Goal: Task Accomplishment & Management: Manage account settings

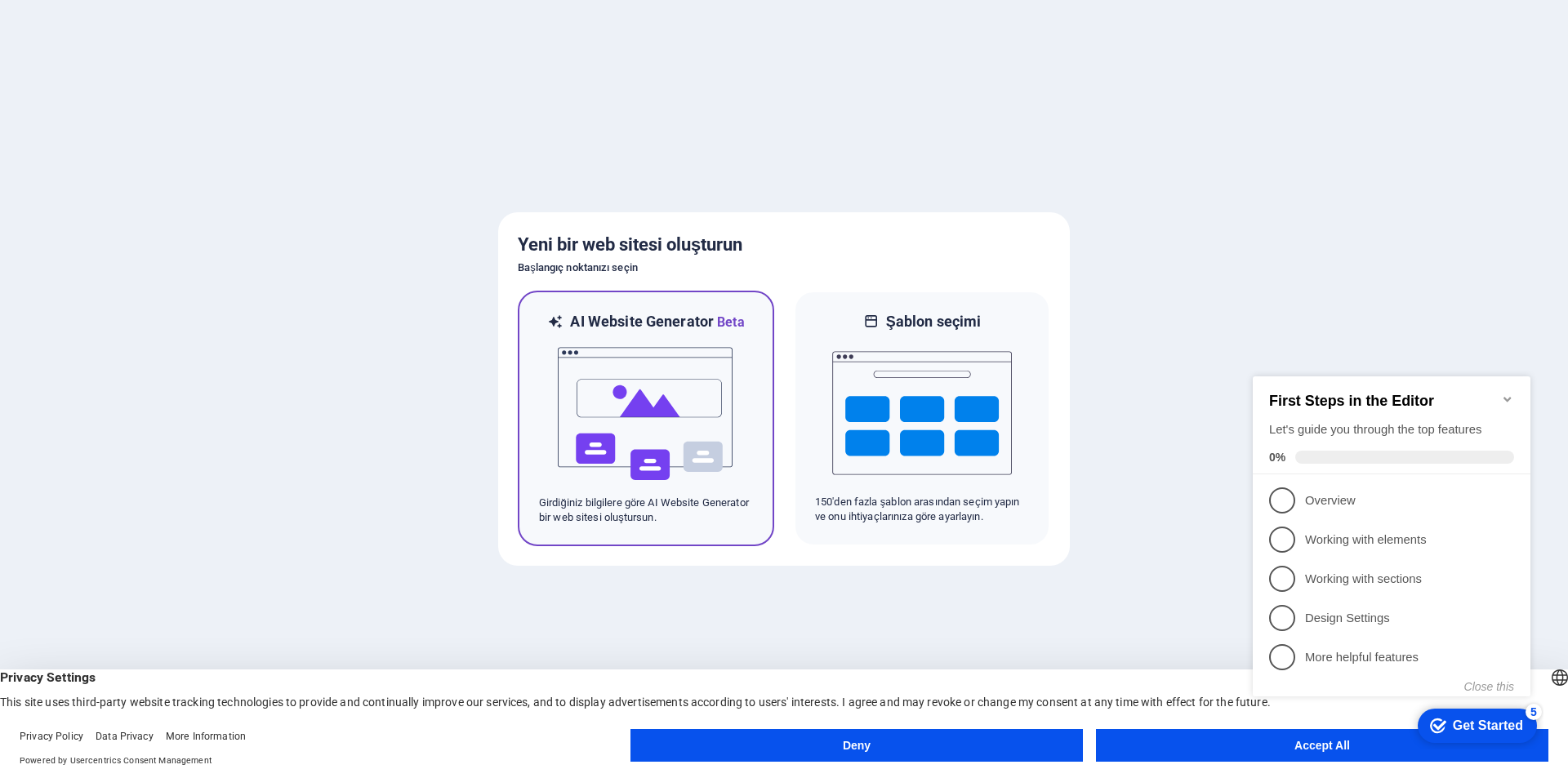
click at [643, 449] on img at bounding box center [645, 415] width 179 height 164
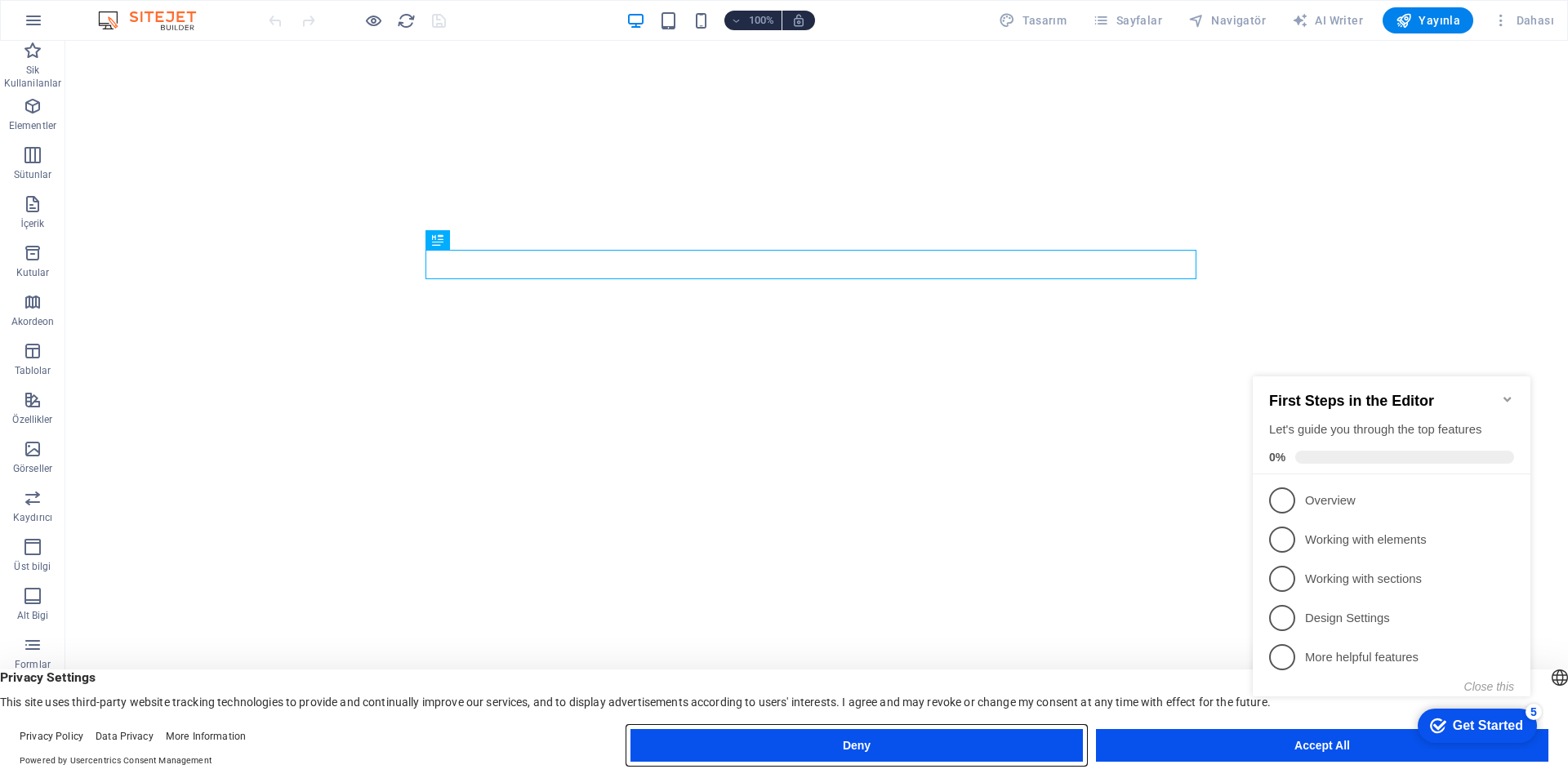
click at [761, 745] on button "Deny" at bounding box center [856, 745] width 453 height 33
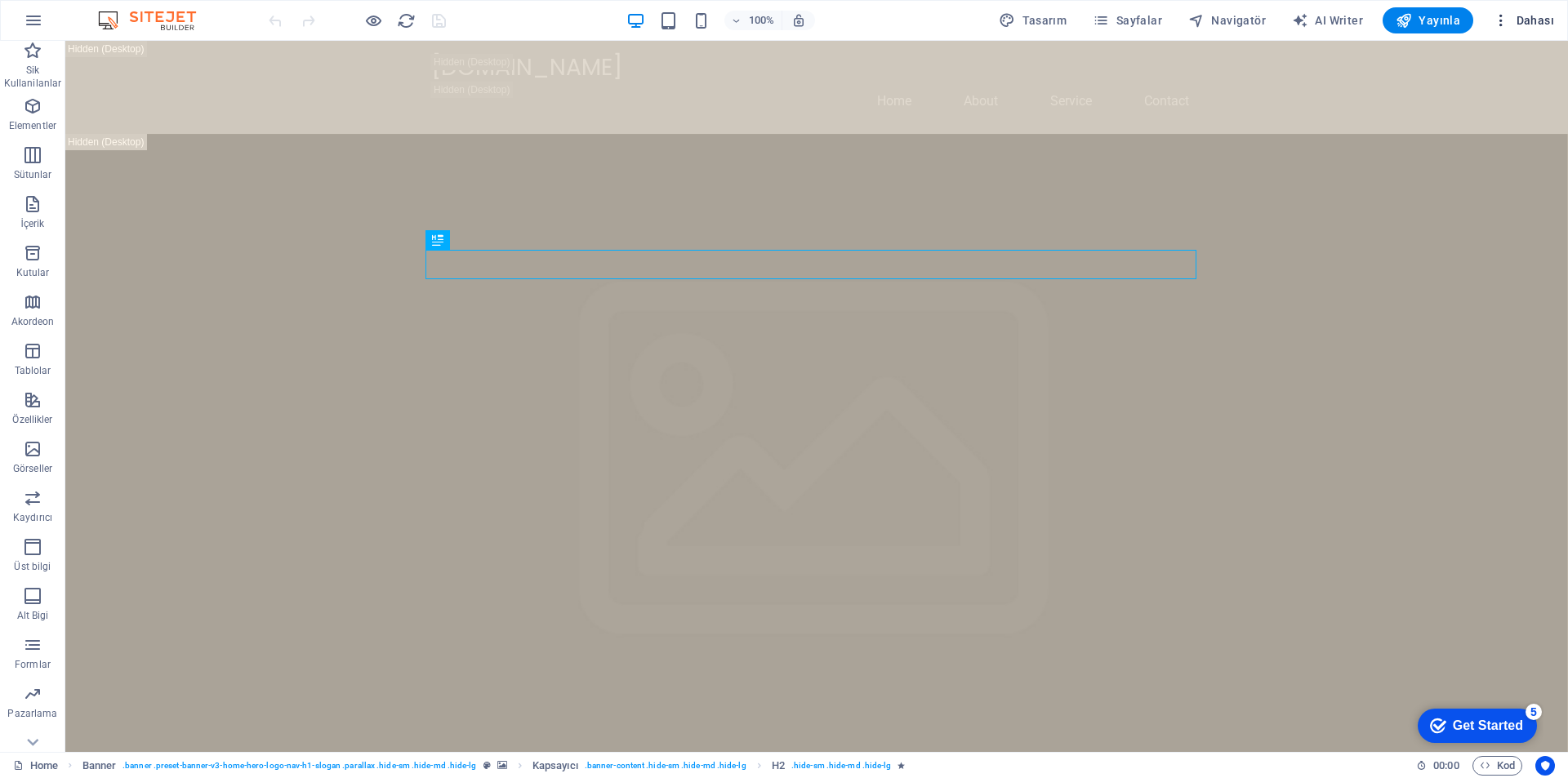
click at [0, 0] on icon "button" at bounding box center [0, 0] width 0 height 0
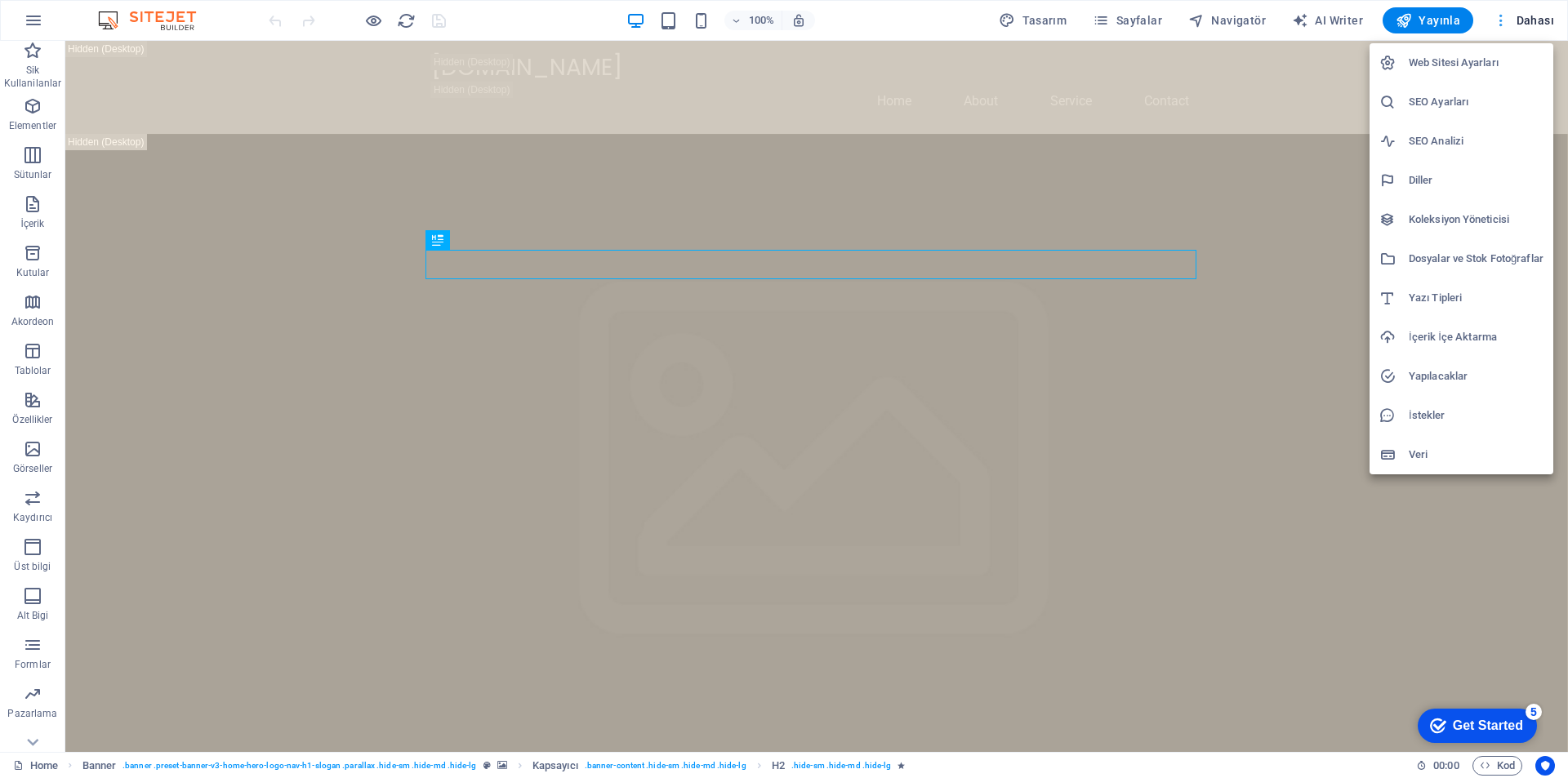
click at [1501, 23] on div at bounding box center [784, 389] width 1568 height 778
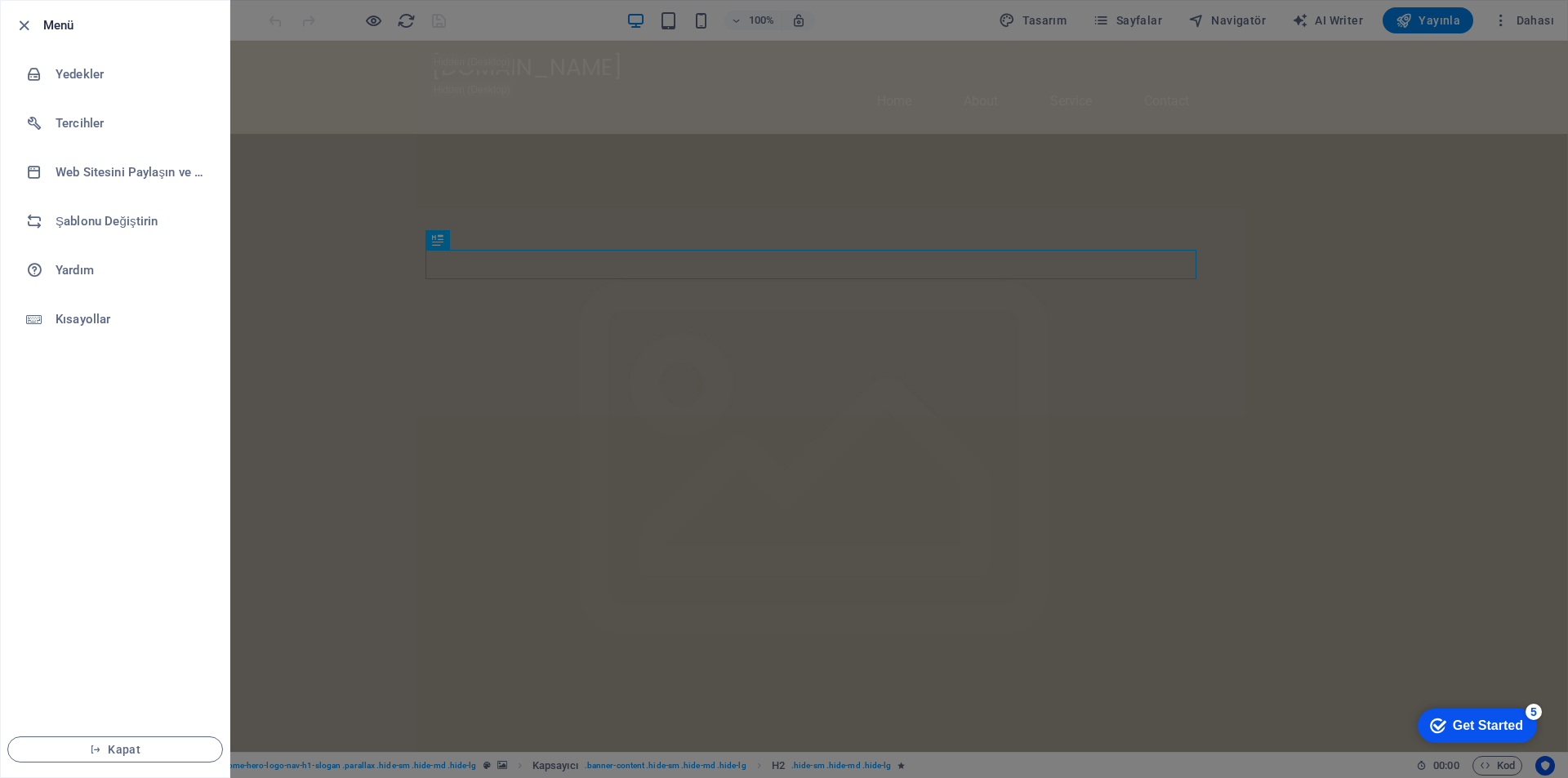
click at [36, 20] on div at bounding box center [29, 25] width 30 height 20
click at [0, 0] on icon "button" at bounding box center [0, 0] width 0 height 0
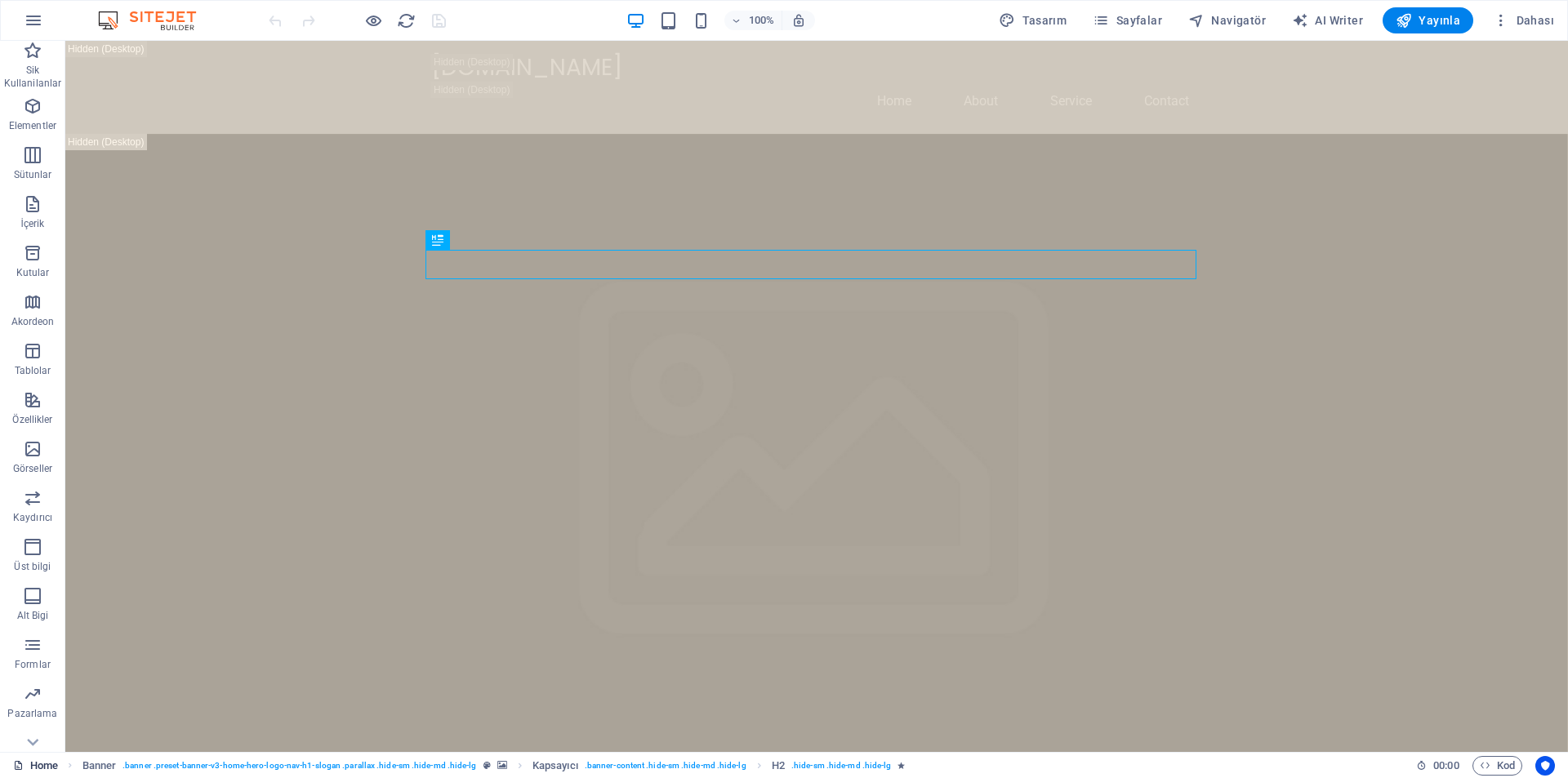
click at [0, 0] on icon at bounding box center [0, 0] width 0 height 0
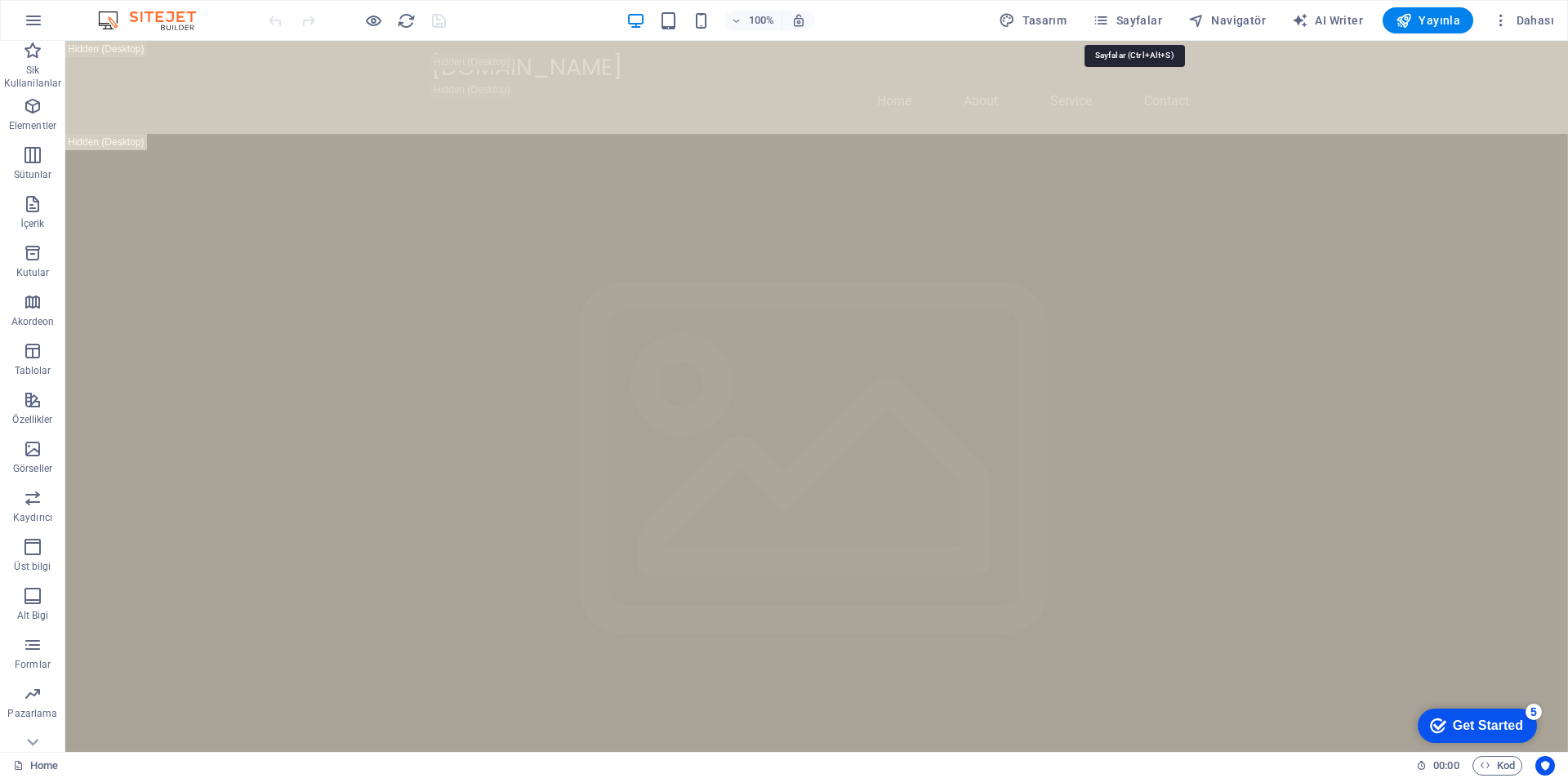
click at [0, 0] on icon "button" at bounding box center [0, 0] width 0 height 0
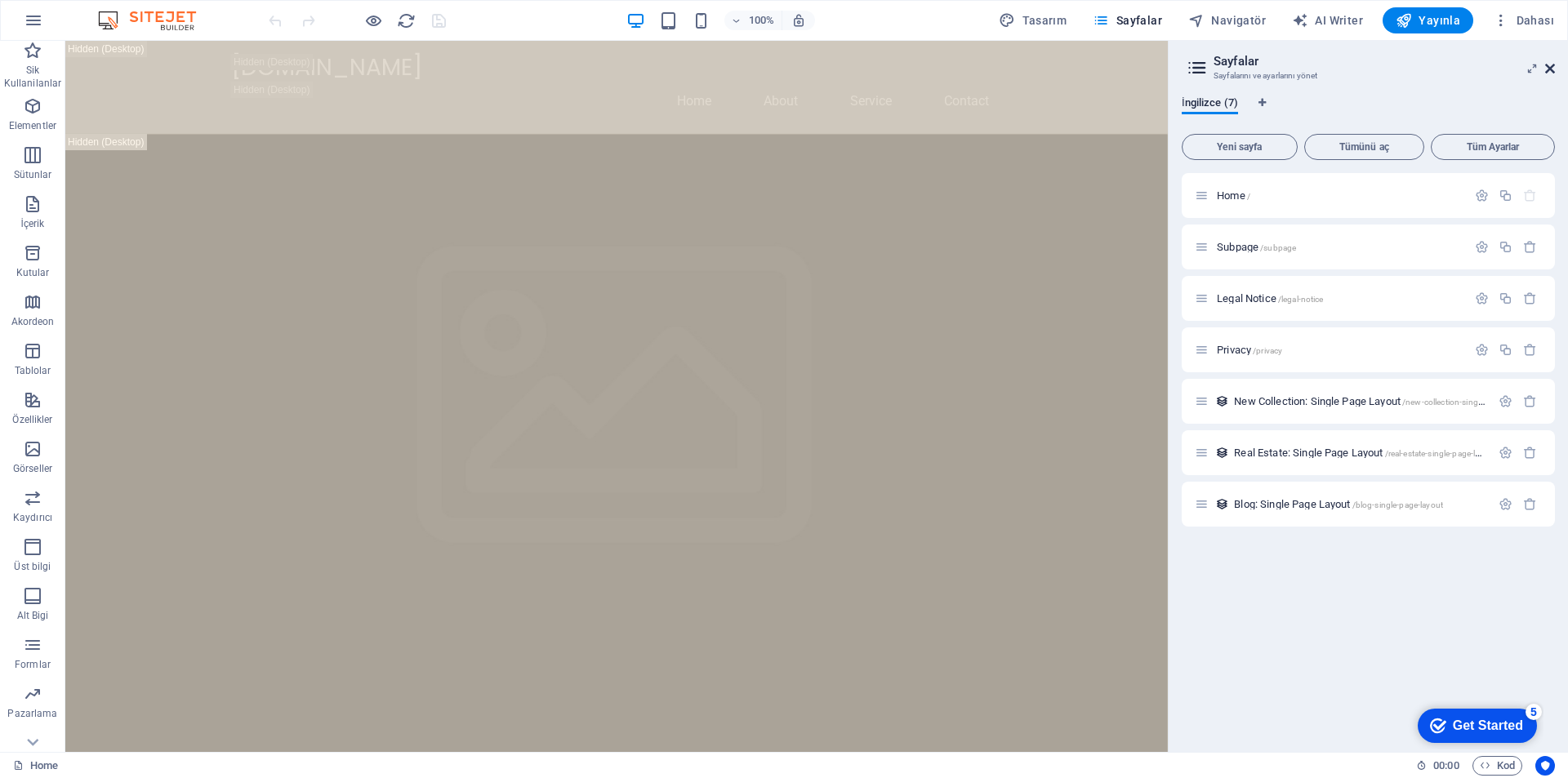
click at [0, 0] on icon at bounding box center [0, 0] width 0 height 0
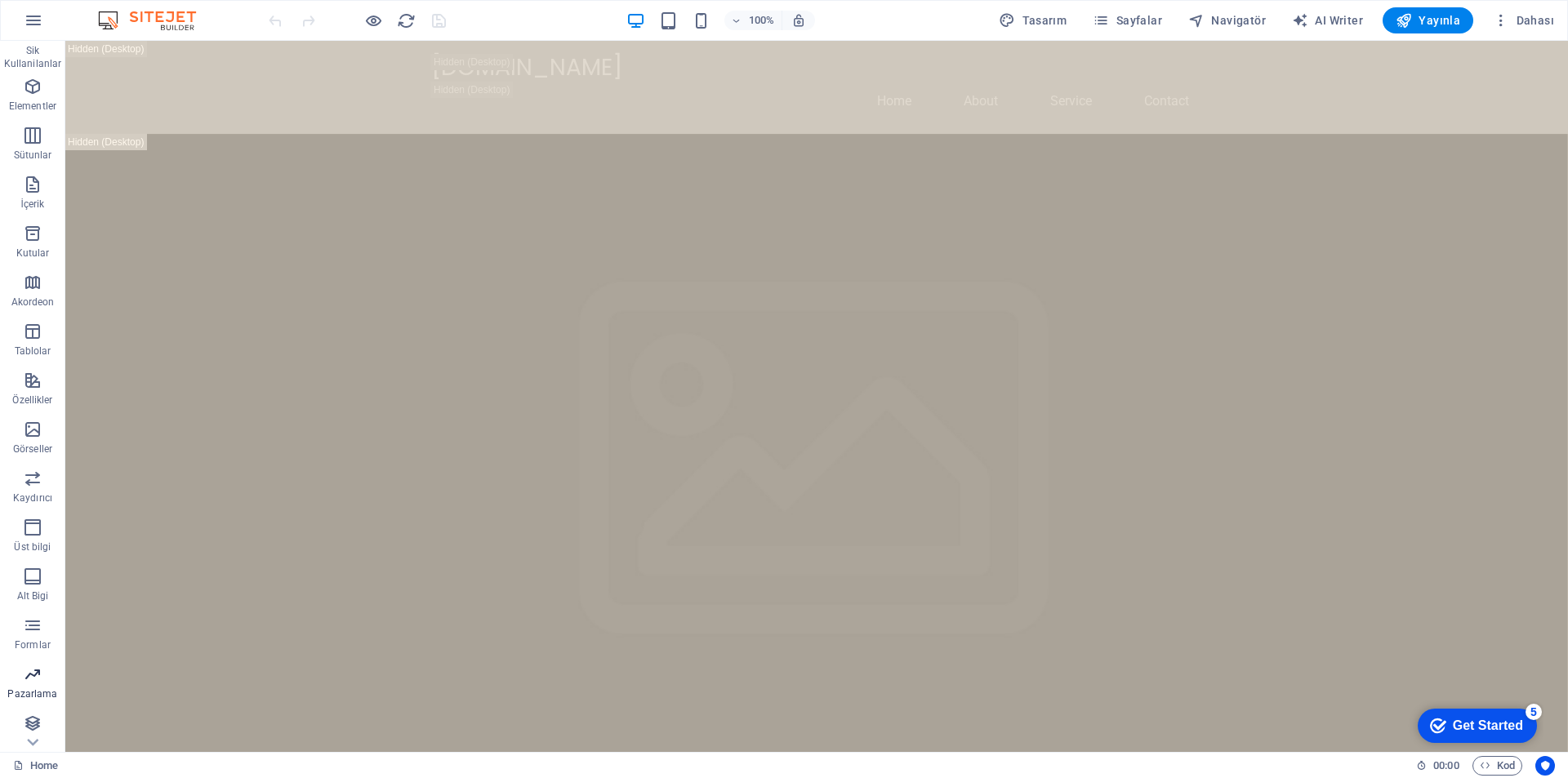
scroll to position [23, 0]
click at [35, 762] on link "Home" at bounding box center [35, 766] width 45 height 20
click at [0, 0] on icon at bounding box center [0, 0] width 0 height 0
click at [43, 765] on link "Home" at bounding box center [35, 766] width 45 height 20
click at [0, 0] on icon "button" at bounding box center [0, 0] width 0 height 0
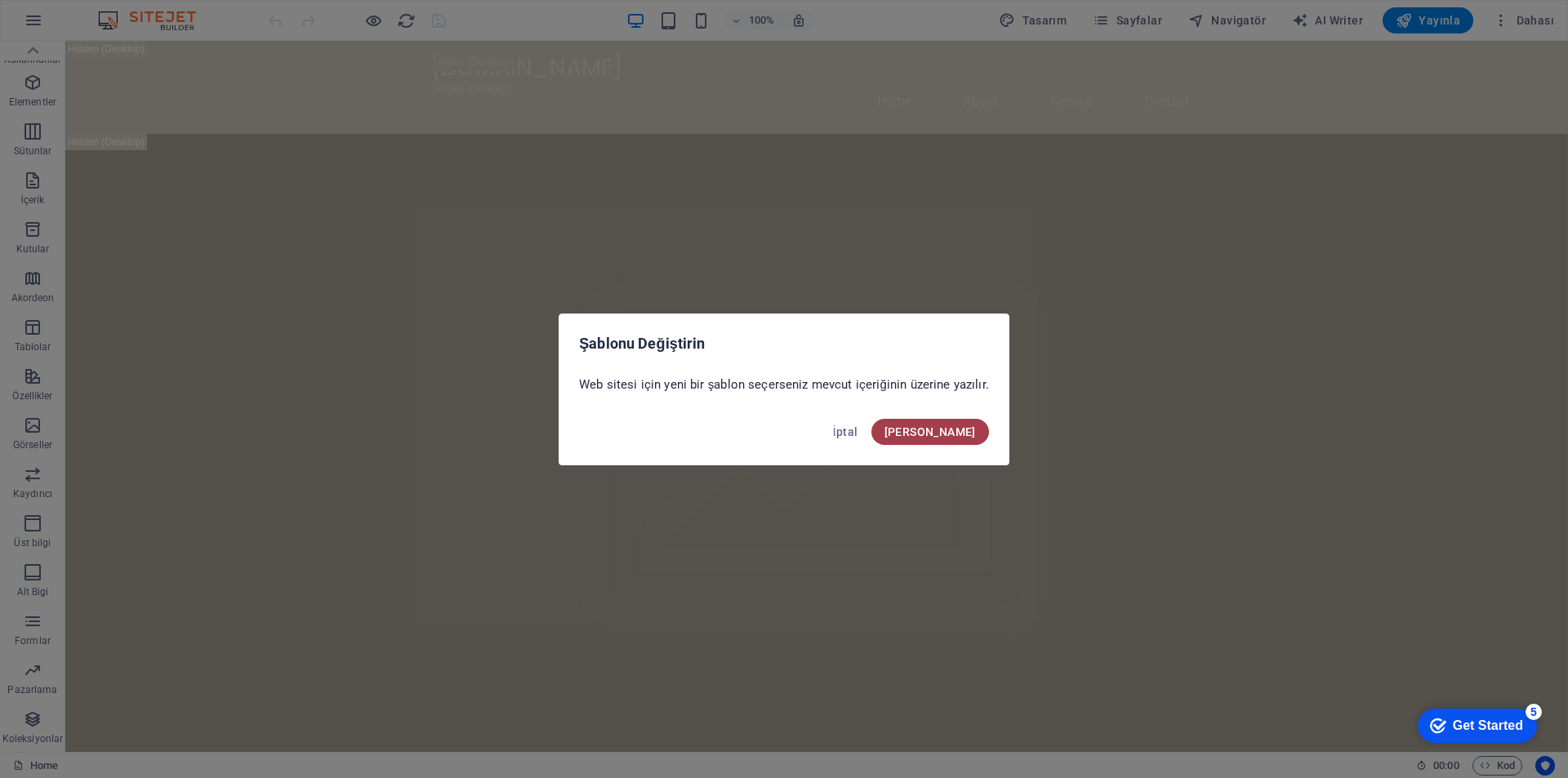
click at [0, 0] on span "Onayla" at bounding box center [0, 0] width 0 height 0
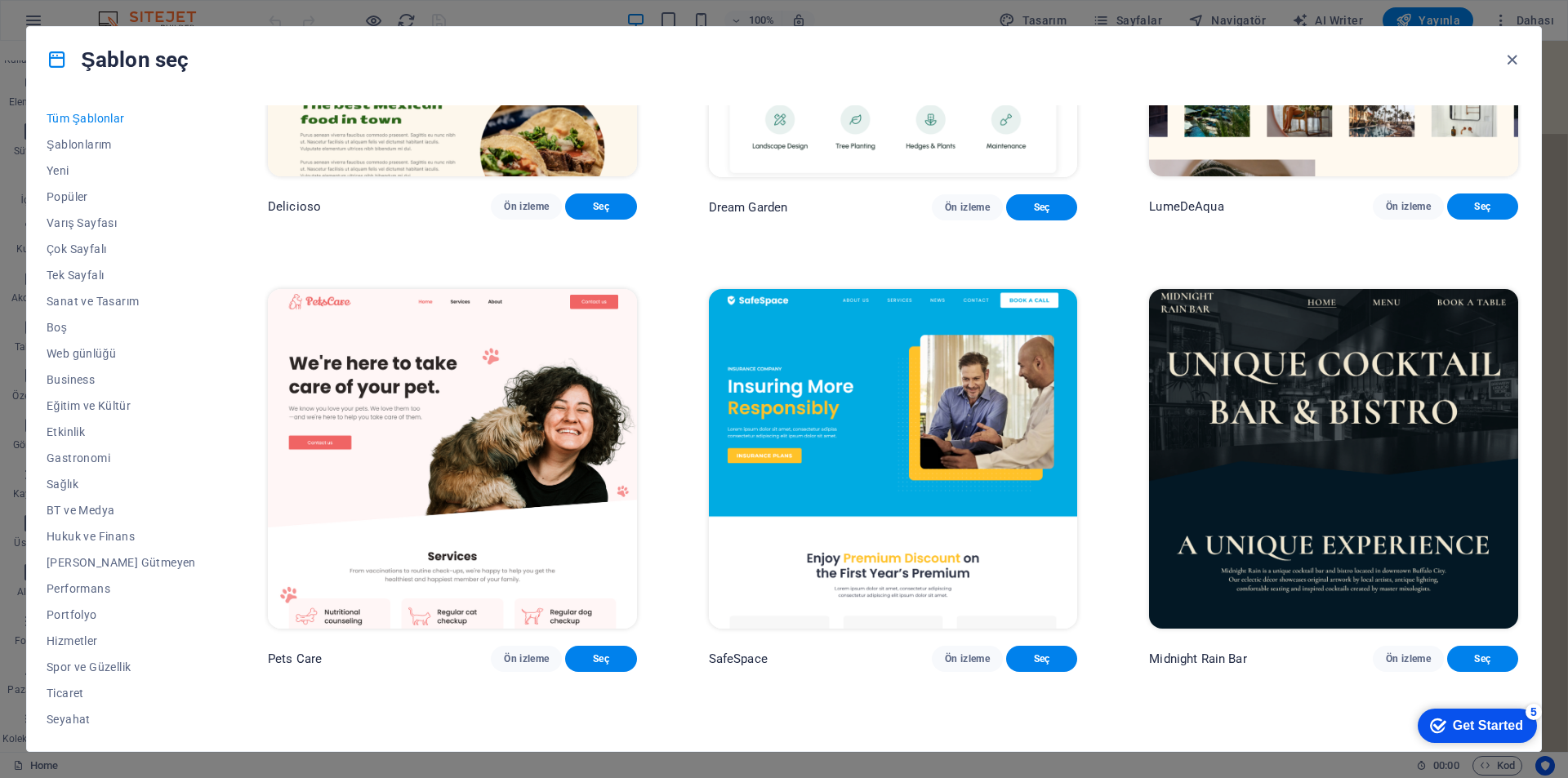
scroll to position [3512, 0]
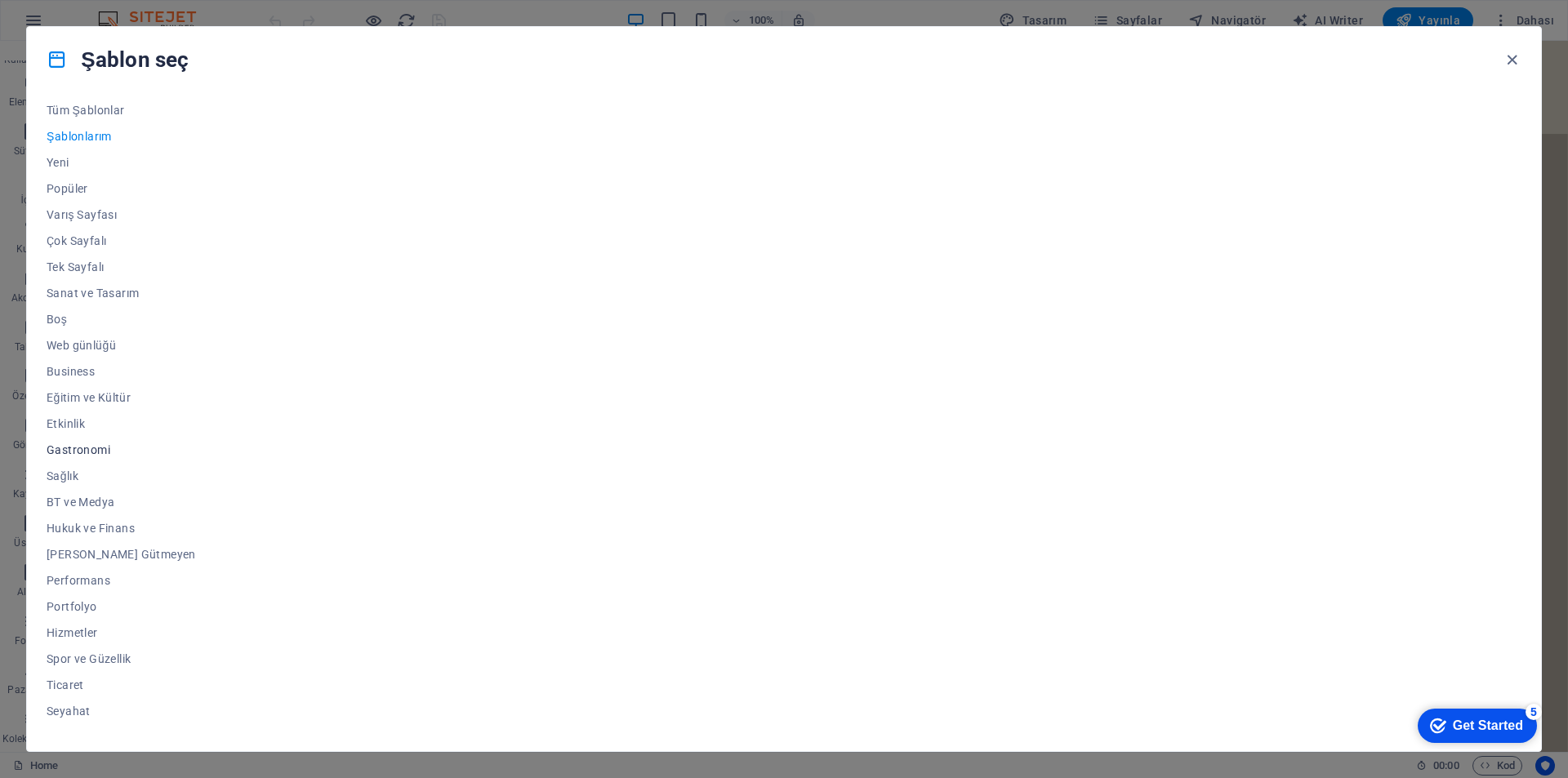
scroll to position [0, 0]
click at [1506, 719] on div "Get Started" at bounding box center [1488, 726] width 71 height 15
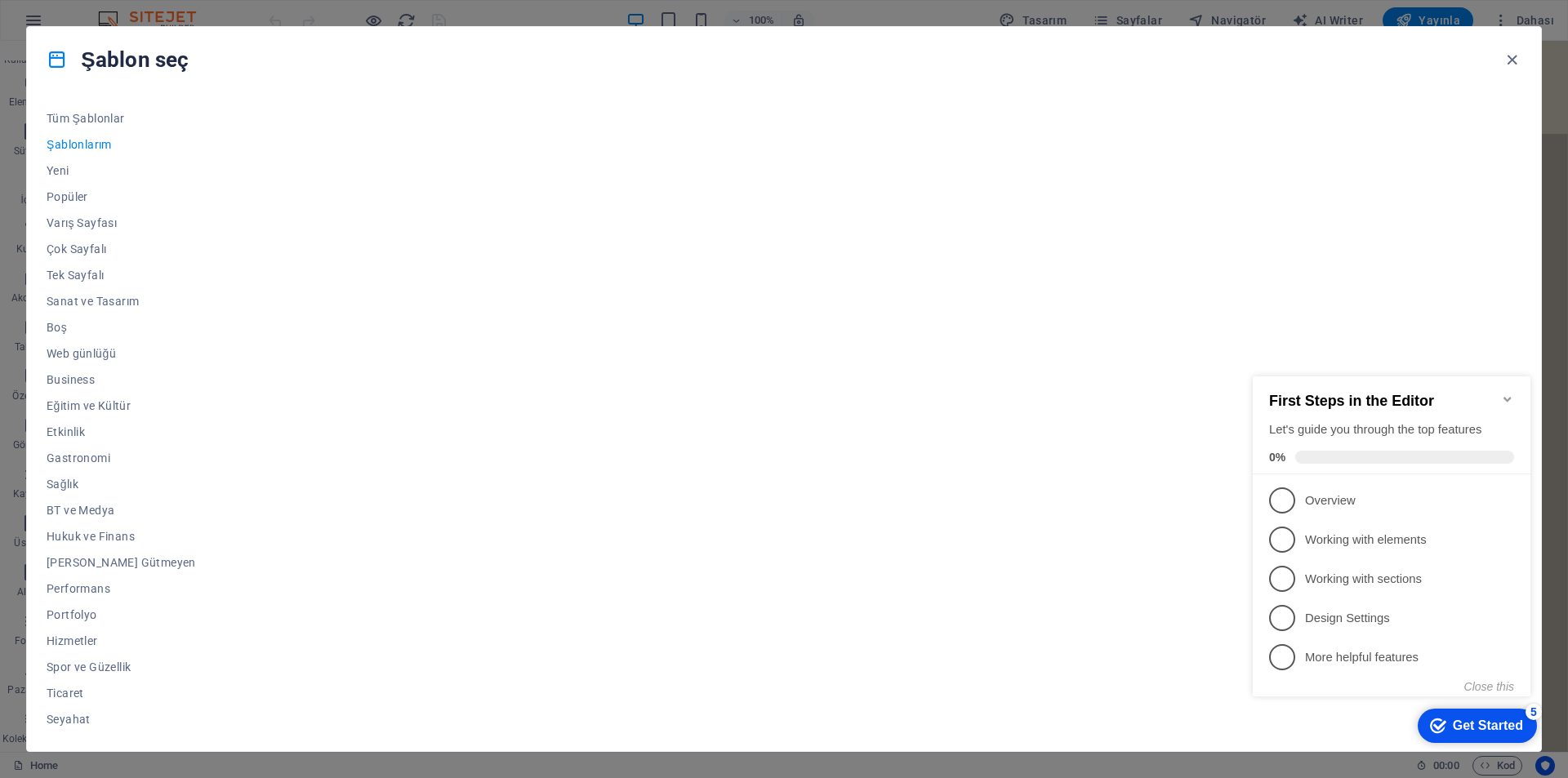
click at [1509, 393] on icon "Minimize checklist" at bounding box center [1508, 400] width 13 height 13
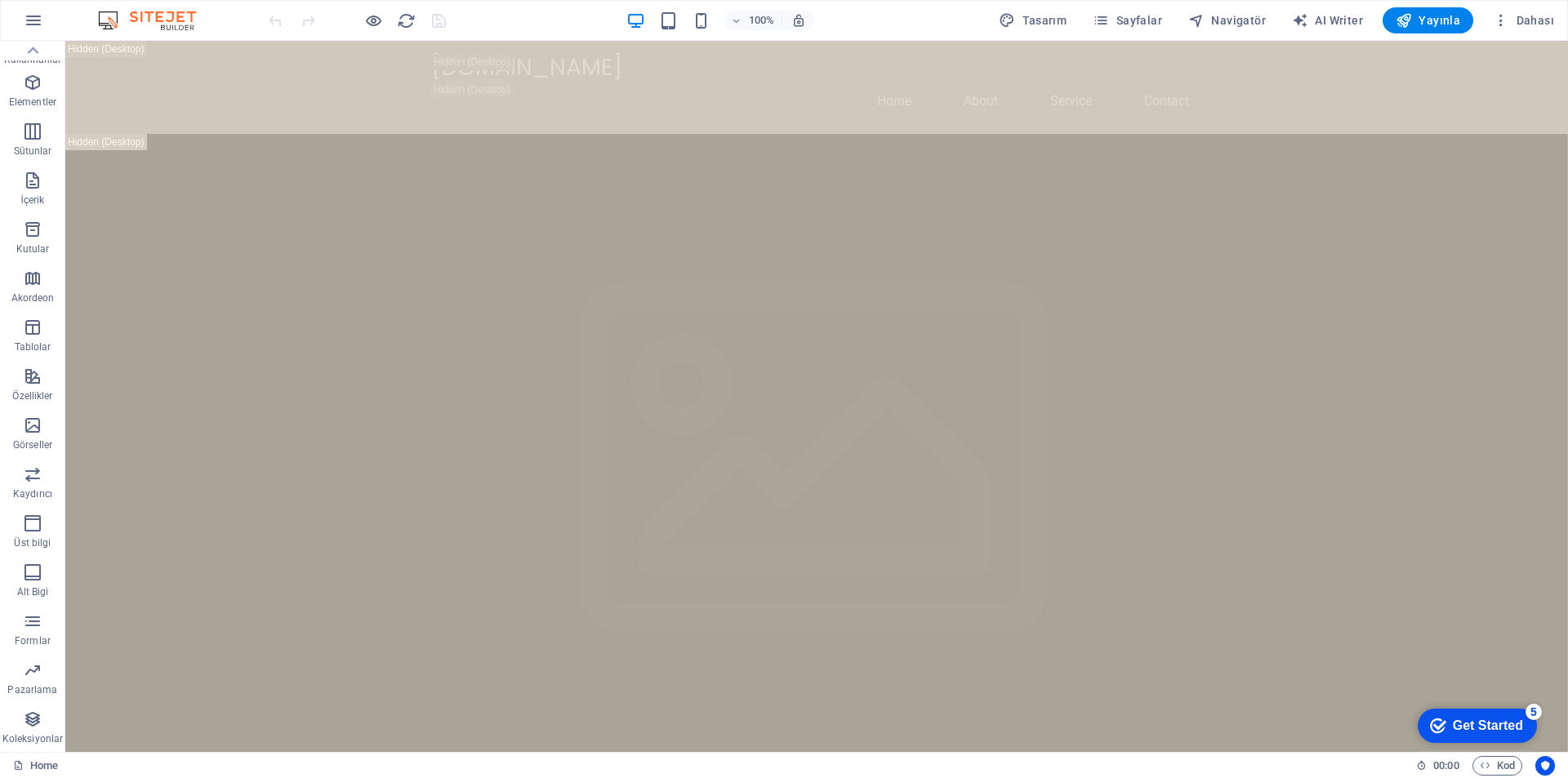
click at [0, 0] on img at bounding box center [0, 0] width 0 height 0
